Goal: Navigation & Orientation: Find specific page/section

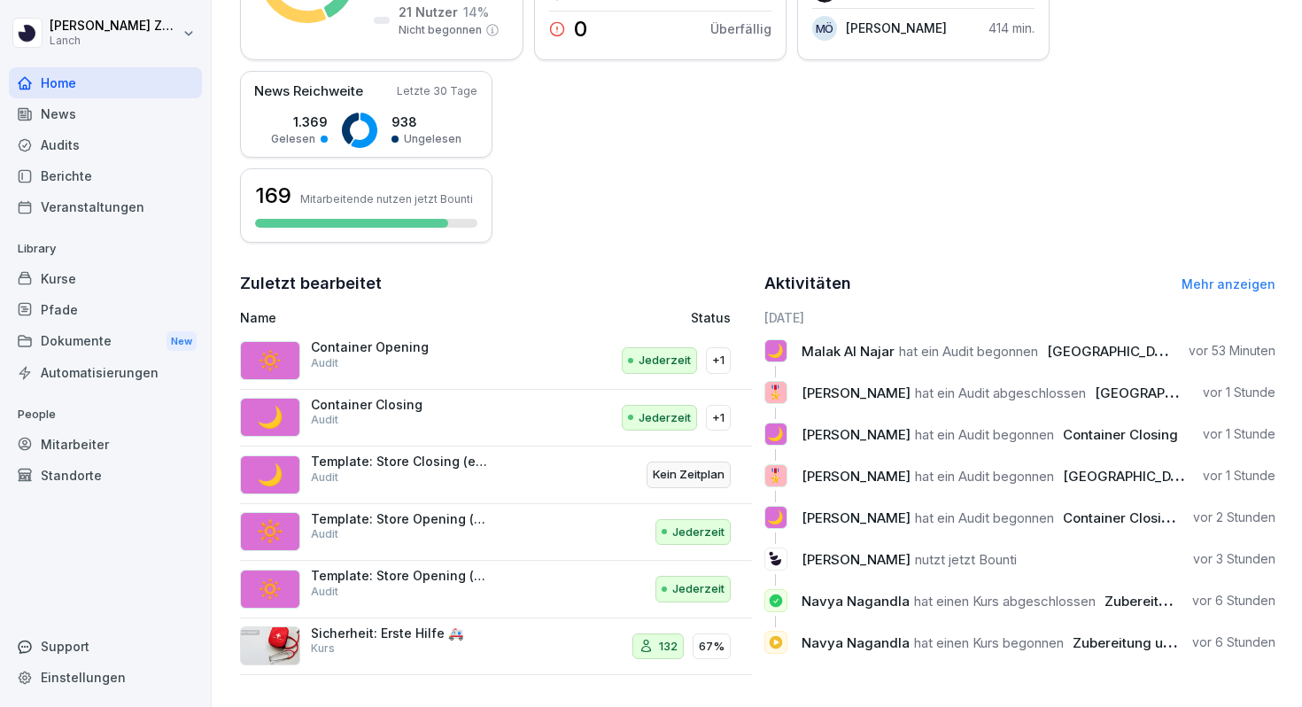
scroll to position [374, 0]
click at [109, 330] on div "Dokumente New" at bounding box center [105, 341] width 193 height 33
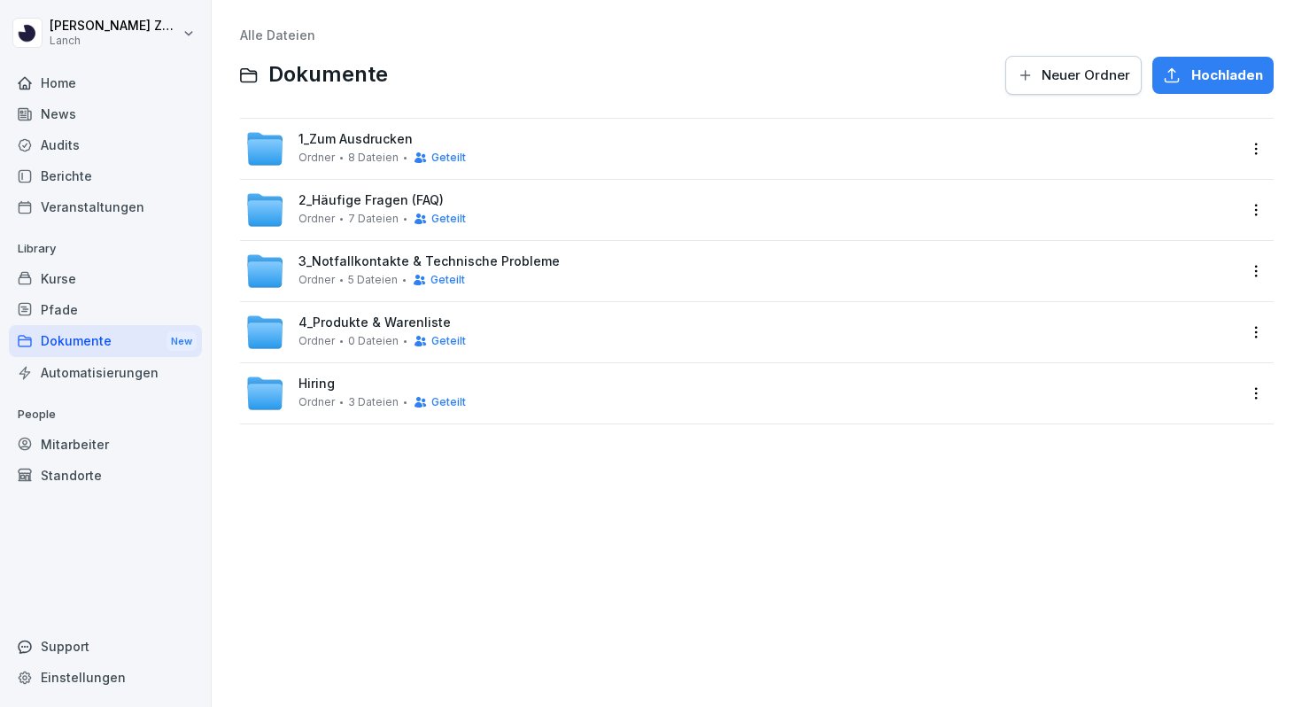
click at [323, 148] on div "1_Zum Ausdrucken Ordner 8 Dateien Geteilt" at bounding box center [382, 148] width 167 height 33
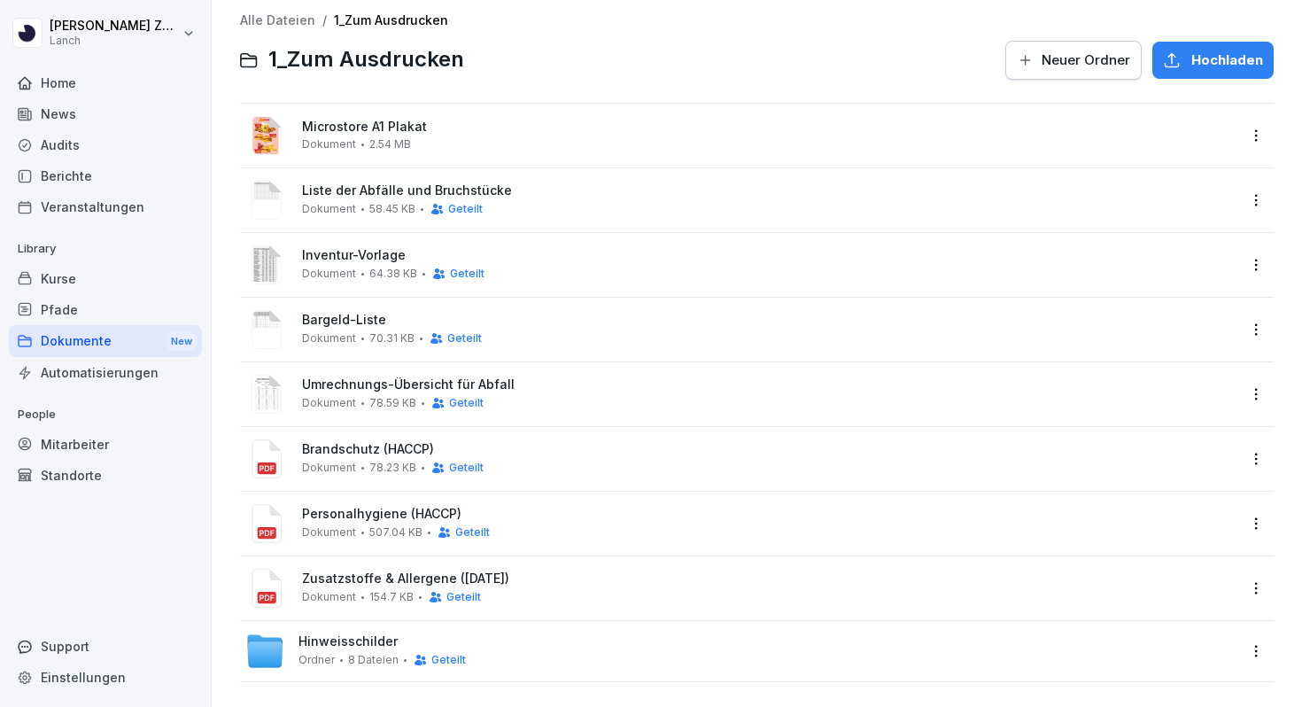
scroll to position [19, 0]
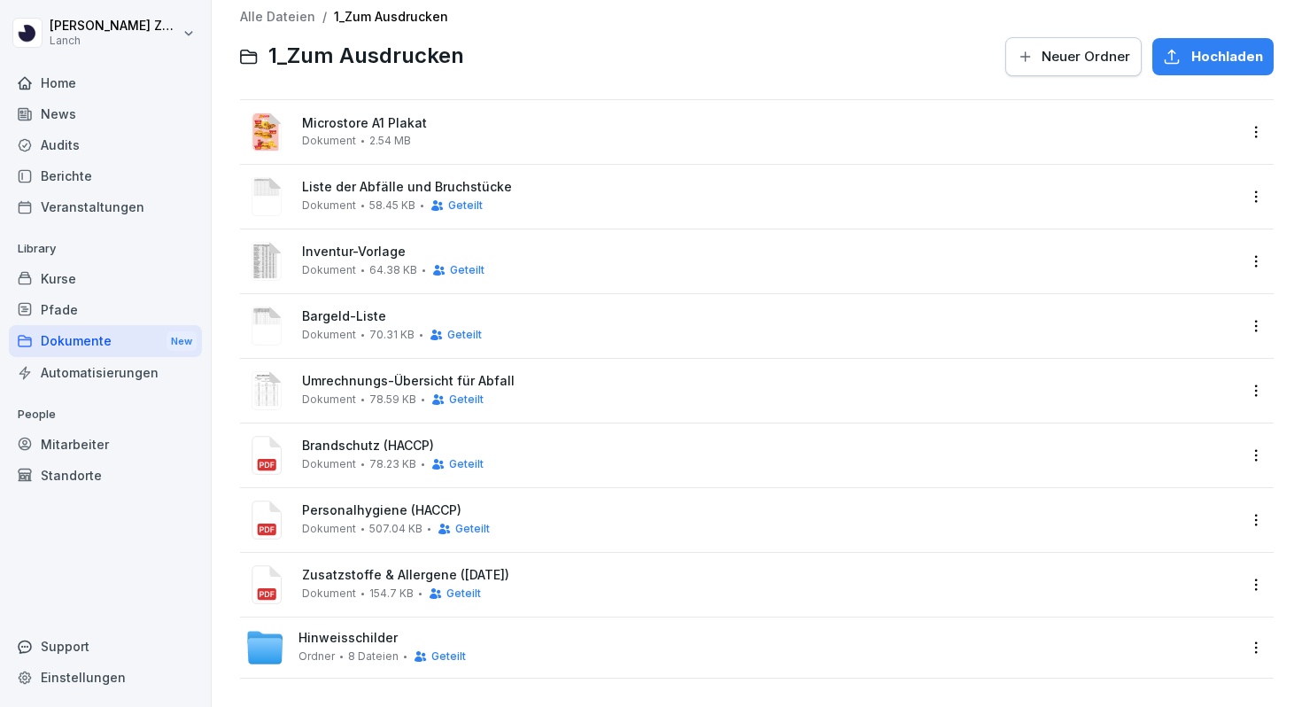
click at [91, 340] on div "Dokumente New" at bounding box center [105, 341] width 193 height 33
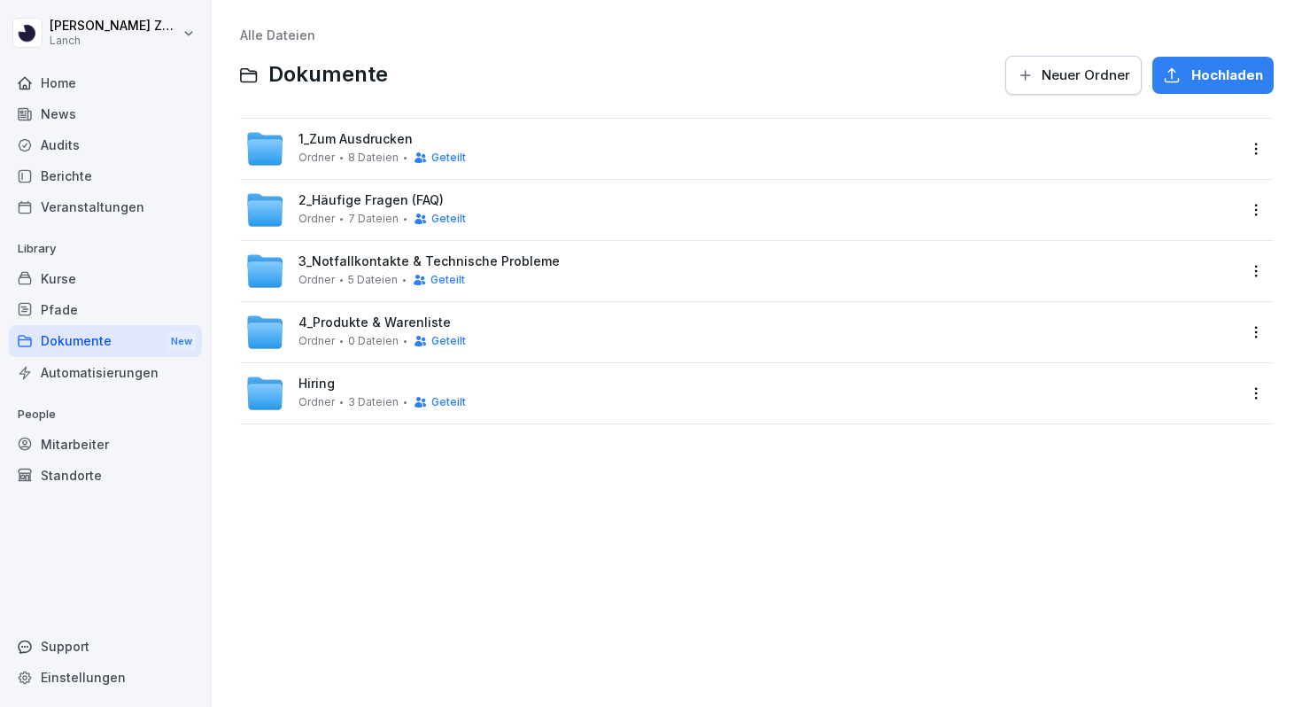
click at [344, 202] on span "2_Häufige Fragen (FAQ)" at bounding box center [371, 200] width 145 height 15
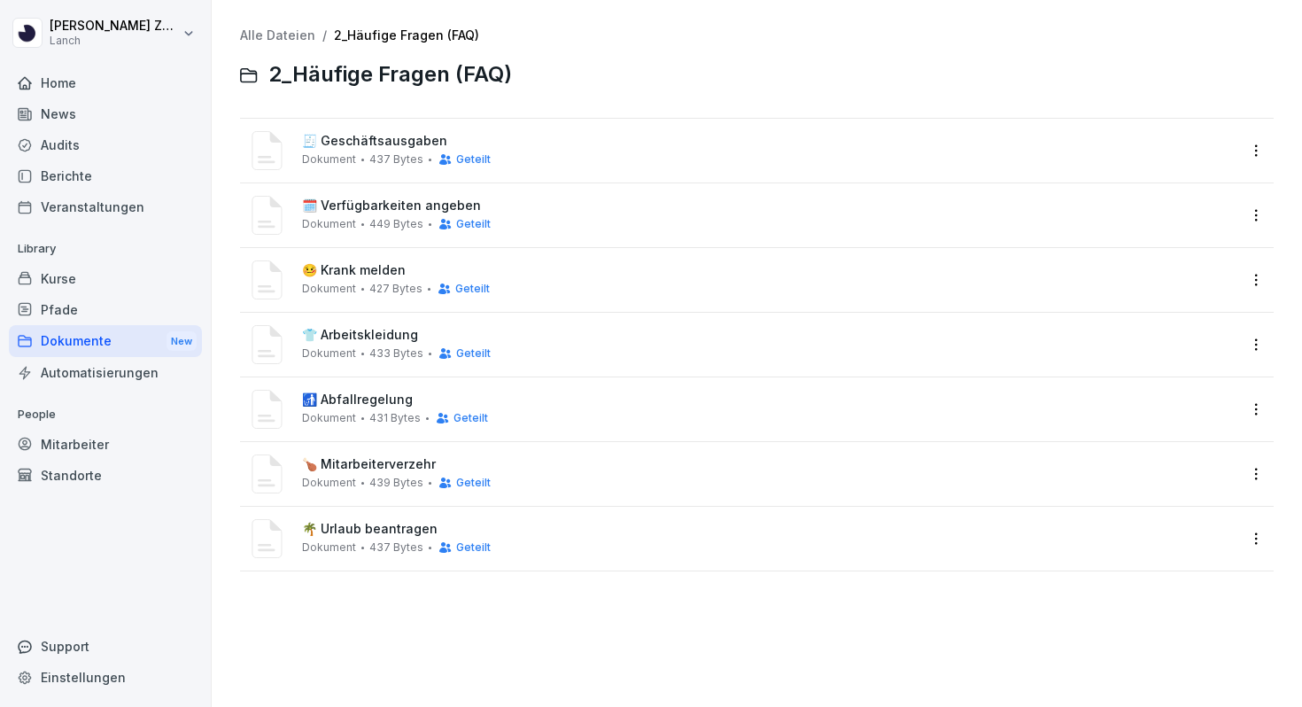
click at [275, 42] on link "Alle Dateien" at bounding box center [277, 34] width 75 height 15
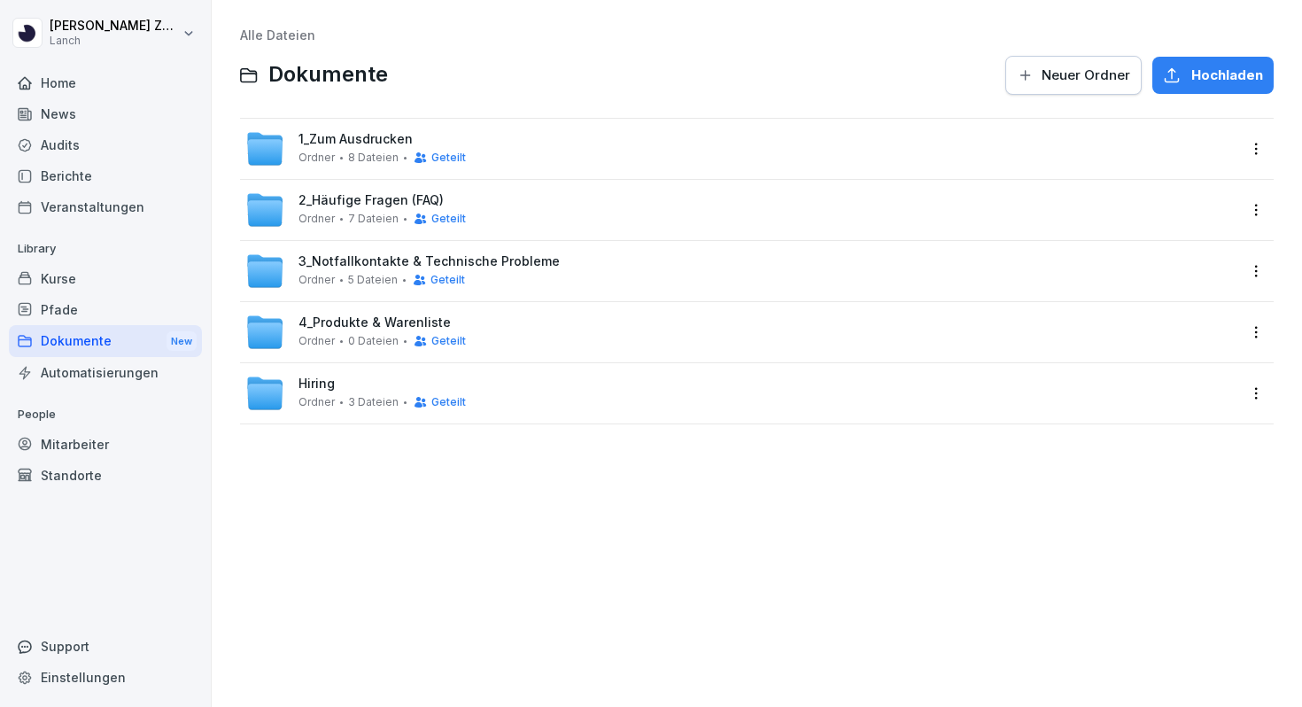
click at [331, 325] on span "4_Produkte & Warenliste" at bounding box center [375, 322] width 152 height 15
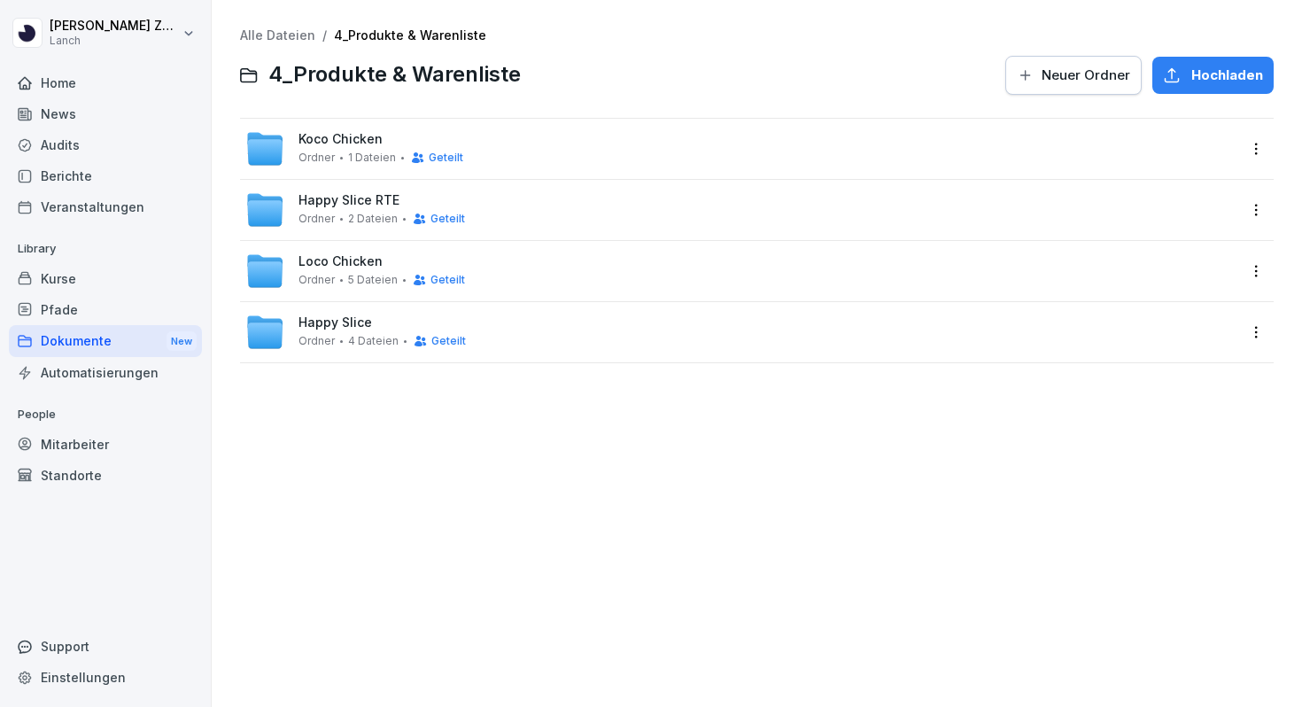
click at [339, 270] on div "Loco Chicken Ordner 5 Dateien Geteilt" at bounding box center [382, 270] width 167 height 33
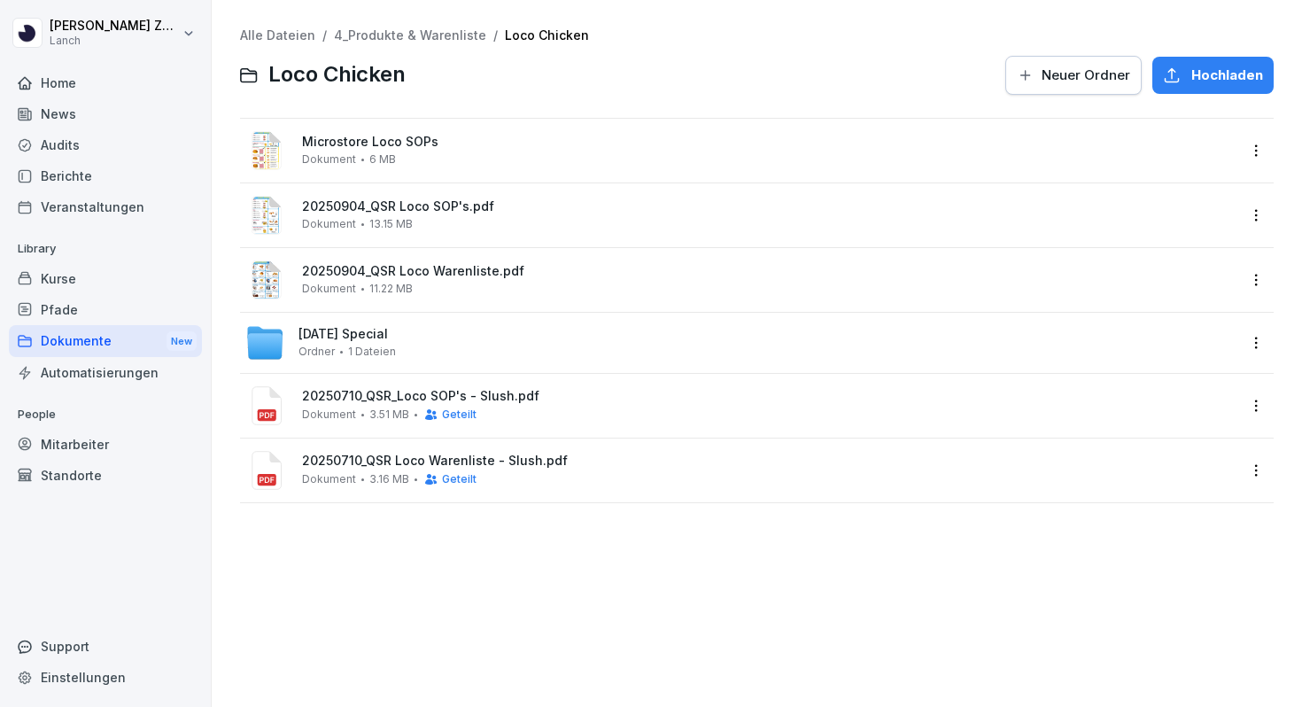
click at [73, 448] on div "Mitarbeiter" at bounding box center [105, 444] width 193 height 31
